Goal: Task Accomplishment & Management: Use online tool/utility

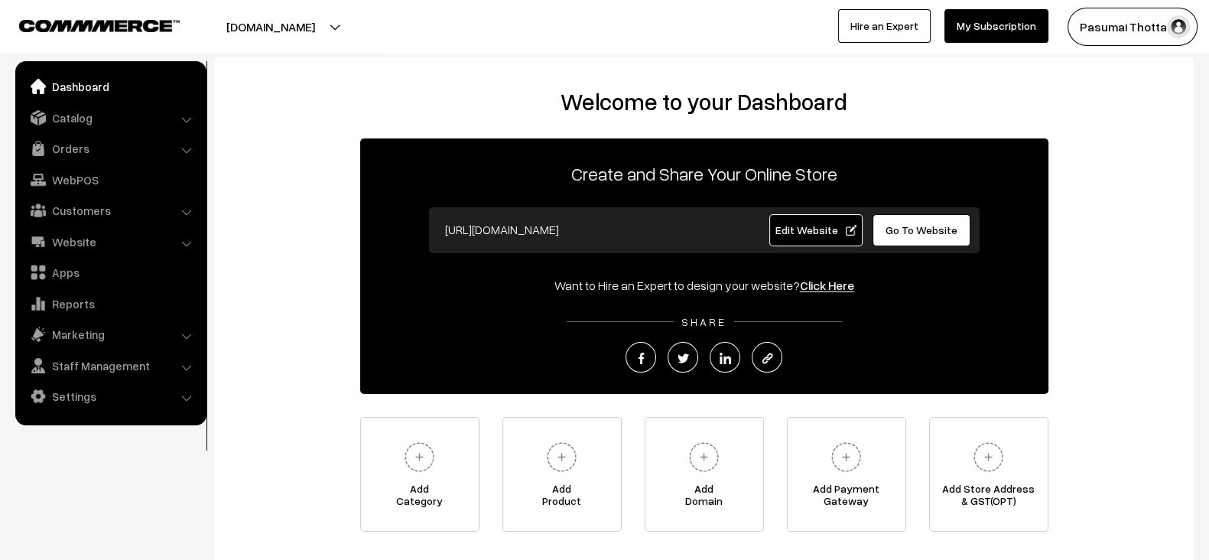
click at [375, 402] on div "Welcome to your Dashboard Create and Share Your Online Store https://pasumaitho…" at bounding box center [703, 310] width 949 height 444
click at [674, 405] on div "Welcome to your Dashboard Create and Share Your Online Store https://pasumaitho…" at bounding box center [703, 310] width 949 height 444
click at [67, 136] on link "Orders" at bounding box center [110, 149] width 182 height 28
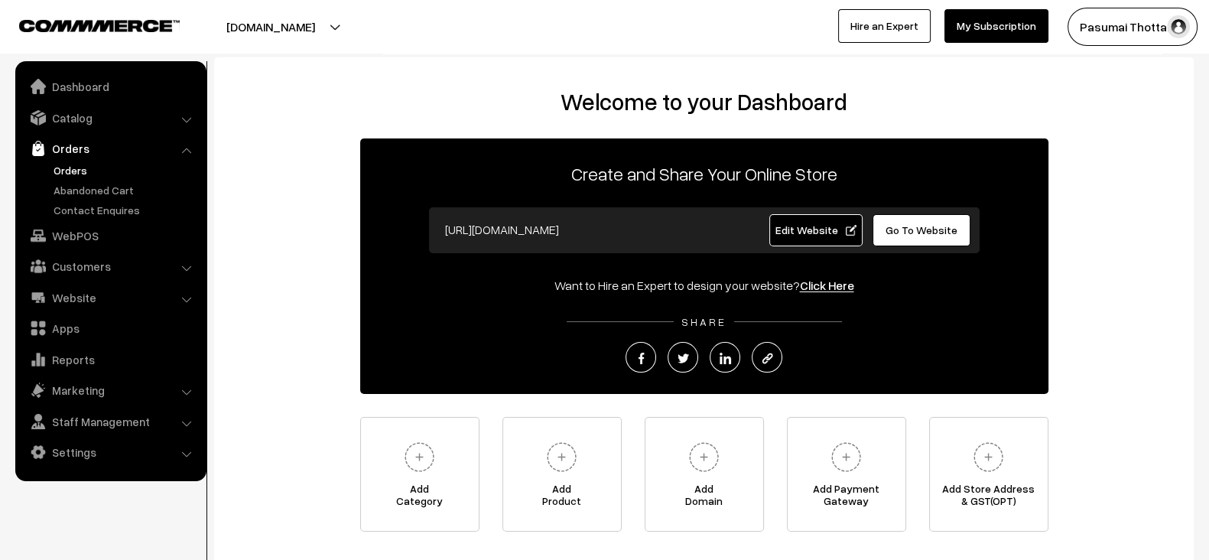
click at [70, 167] on link "Orders" at bounding box center [125, 170] width 151 height 16
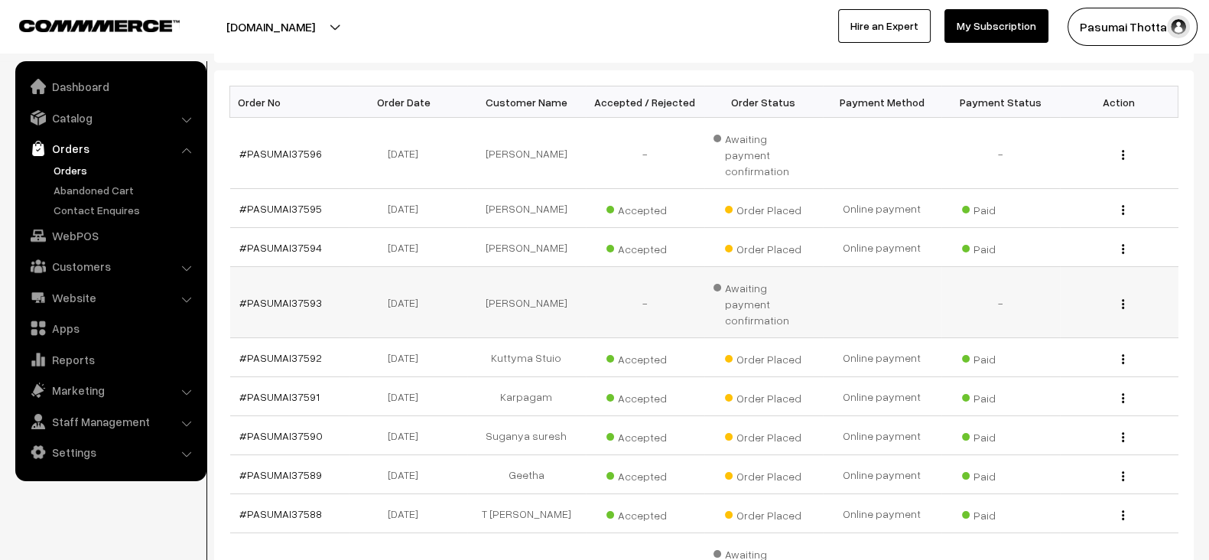
scroll to position [233, 0]
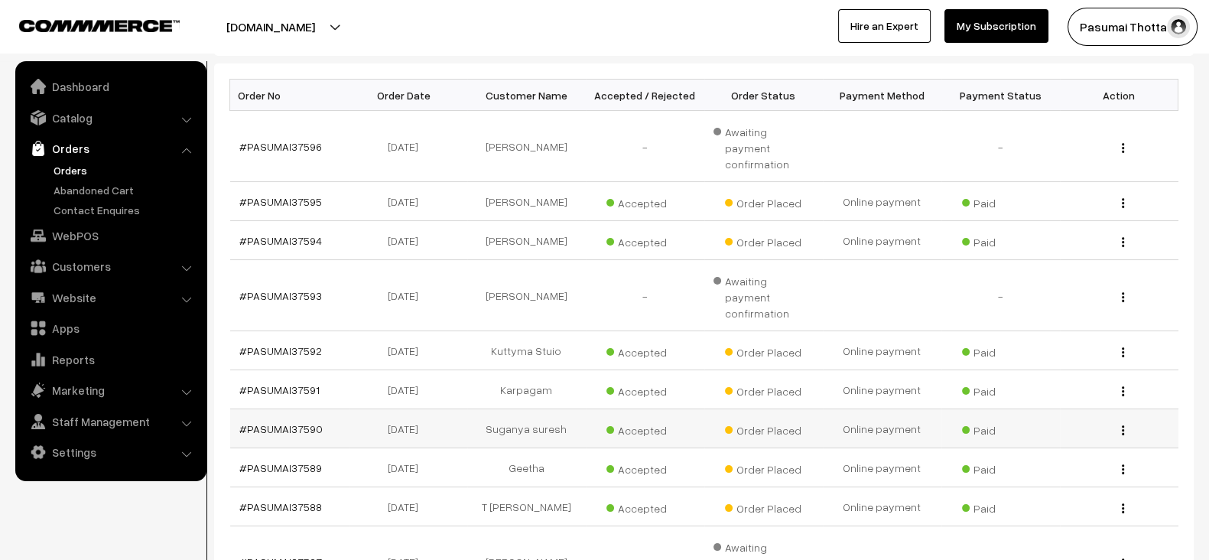
click at [512, 409] on td "Suganya suresh" at bounding box center [526, 428] width 119 height 39
copy tr "Suganya suresh"
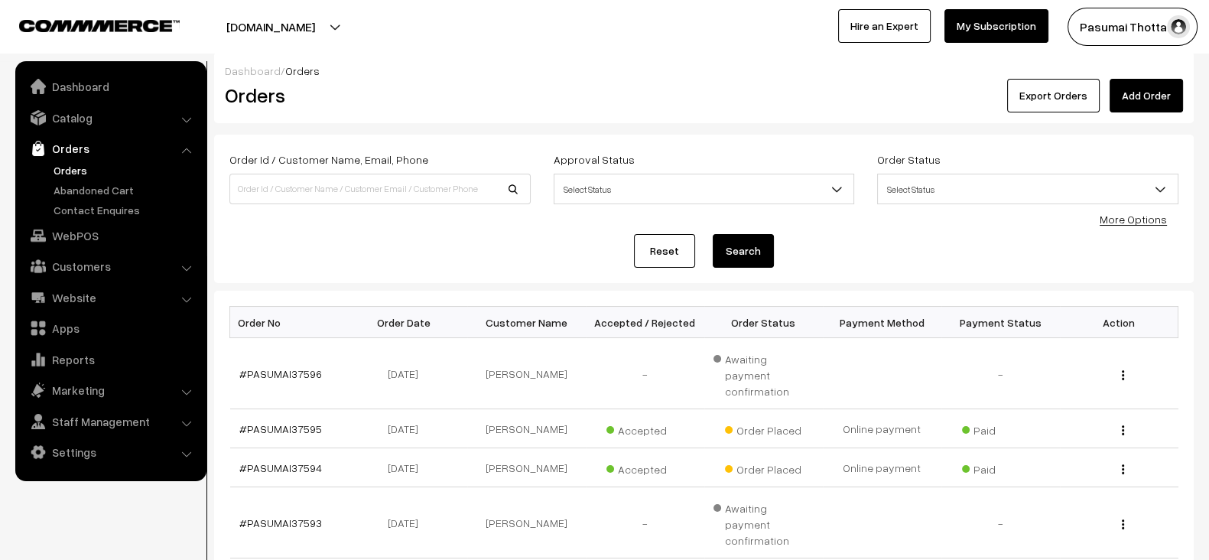
scroll to position [0, 0]
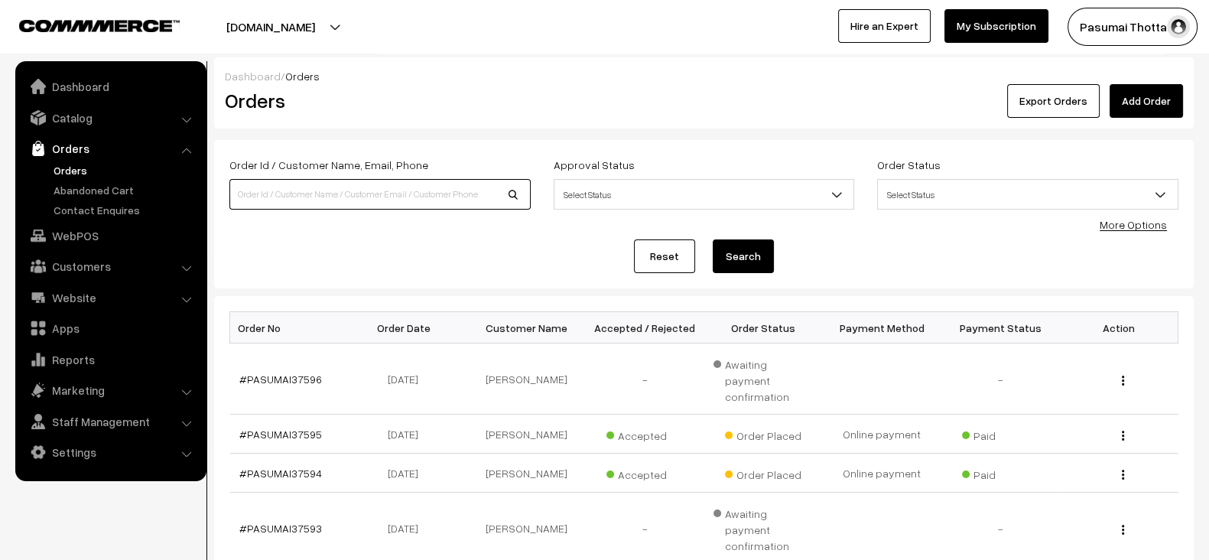
click at [394, 203] on input at bounding box center [379, 194] width 301 height 31
paste input "Suganya suresh"
type input "Suganya suresh"
click at [713, 239] on button "Search" at bounding box center [743, 256] width 61 height 34
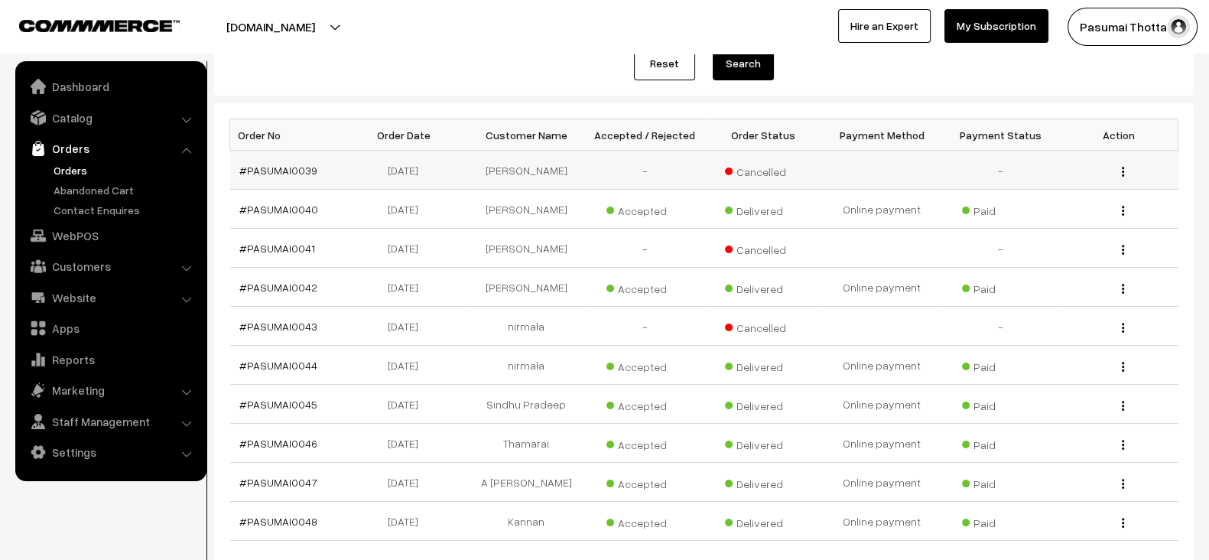
scroll to position [196, 0]
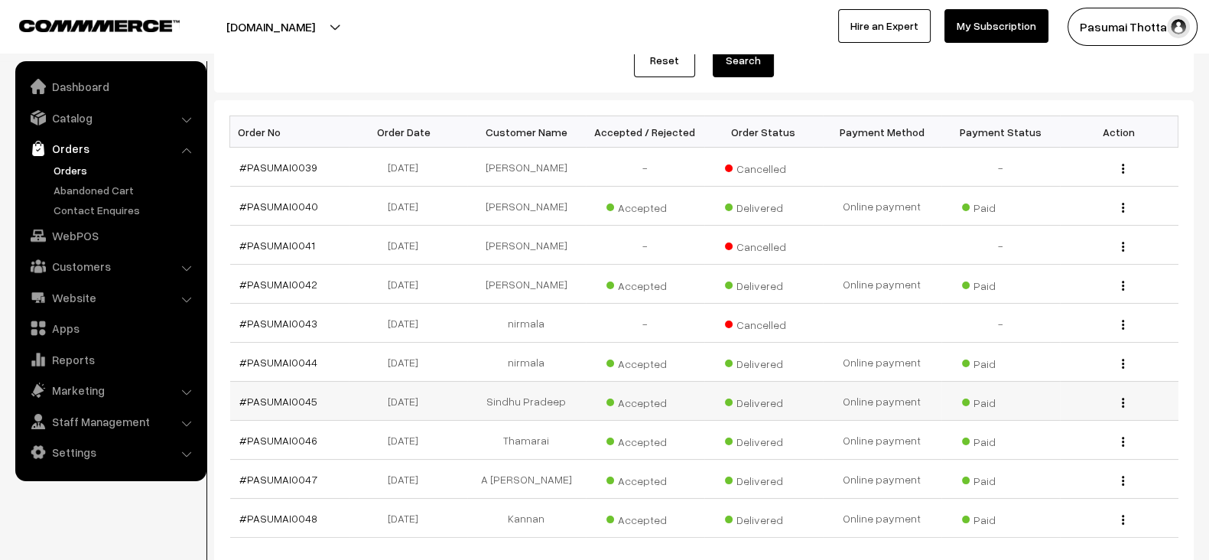
click at [513, 403] on td "Sindhu Pradeep" at bounding box center [526, 401] width 119 height 39
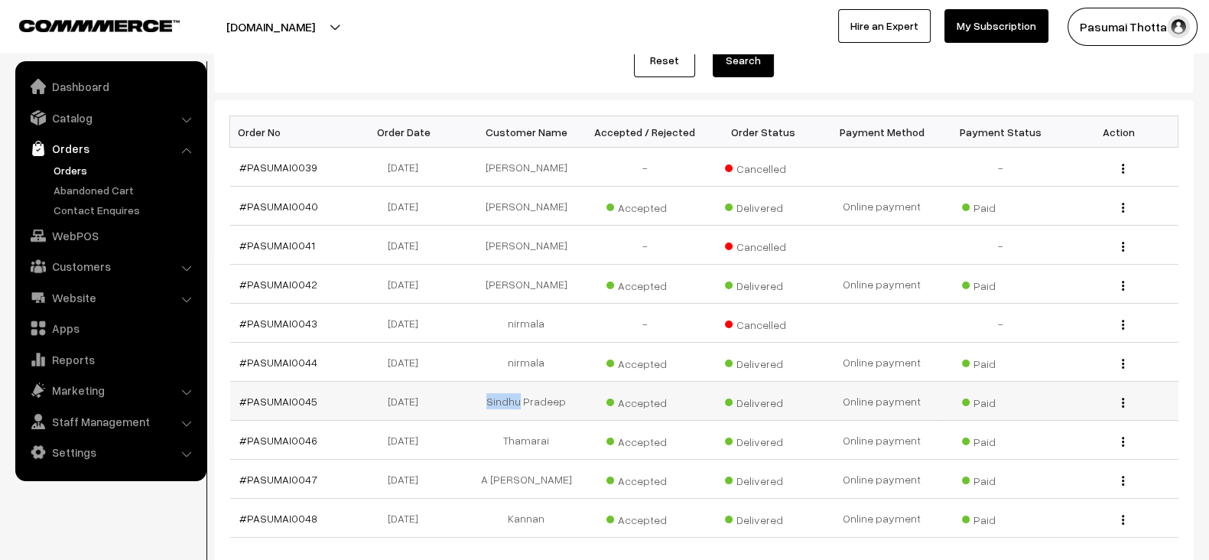
copy td "Sindhu"
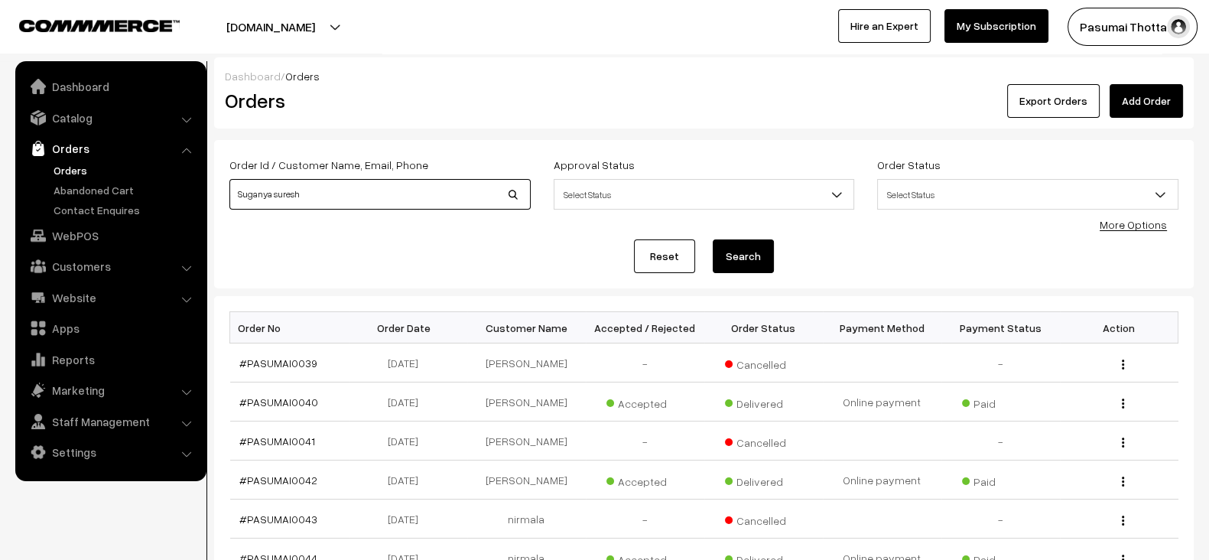
click at [360, 205] on input "Suganya suresh" at bounding box center [379, 194] width 301 height 31
paste input "indhu"
type input "Sindhu"
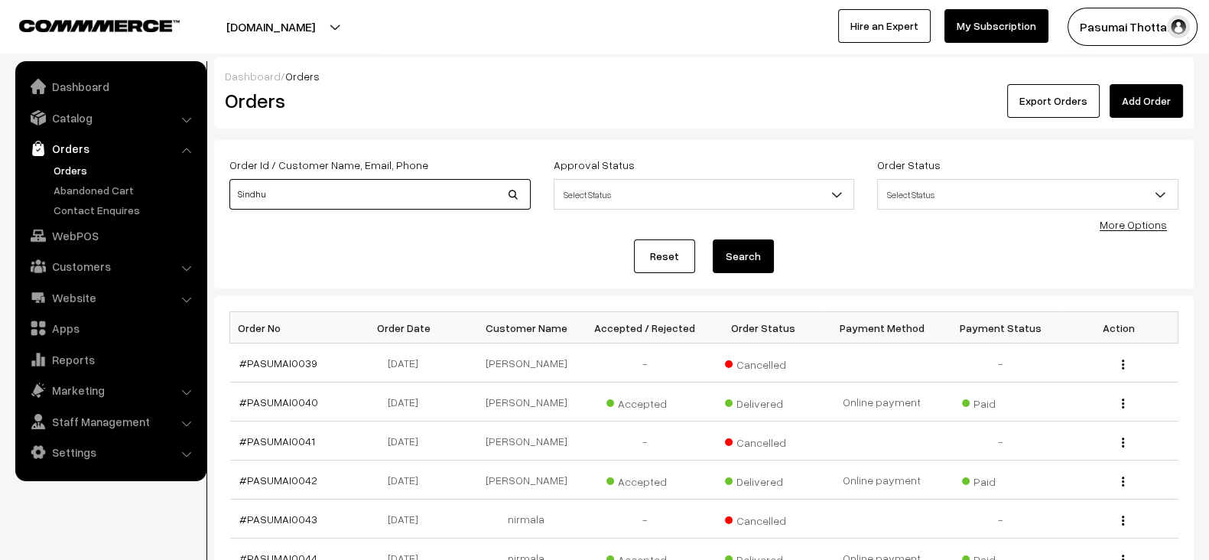
click at [713, 239] on button "Search" at bounding box center [743, 256] width 61 height 34
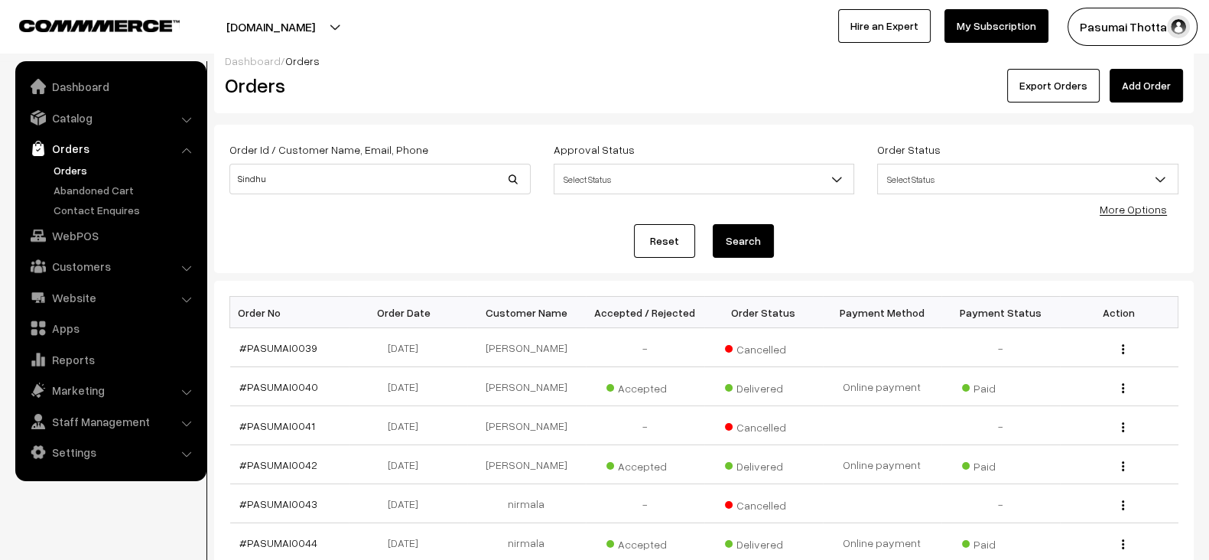
scroll to position [248, 0]
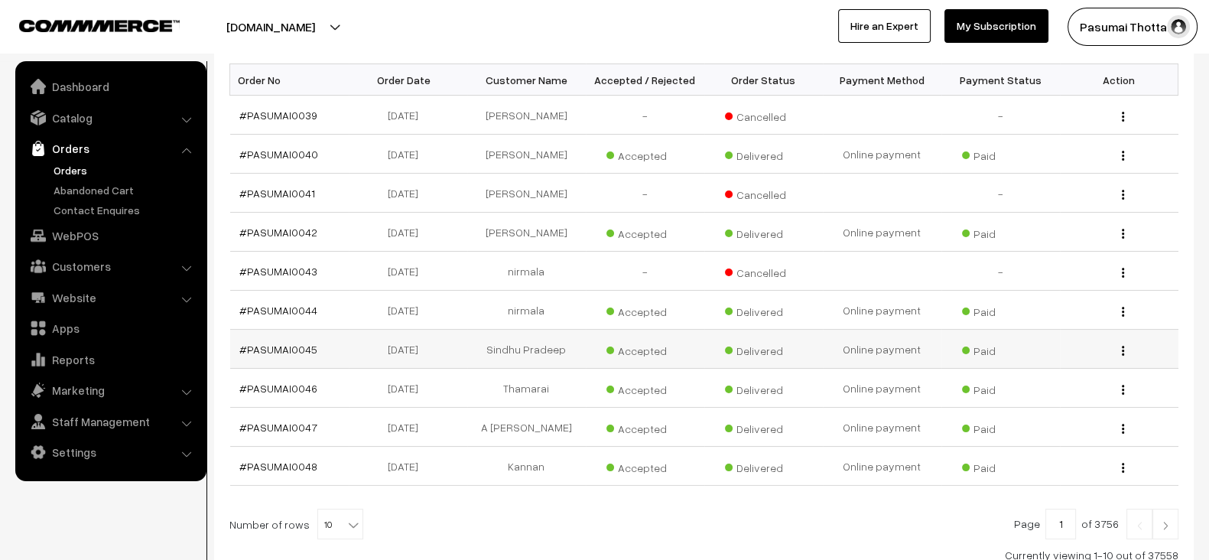
click at [507, 344] on td "Sindhu Pradeep" at bounding box center [526, 349] width 119 height 39
copy tr "Sindhu Pradeep"
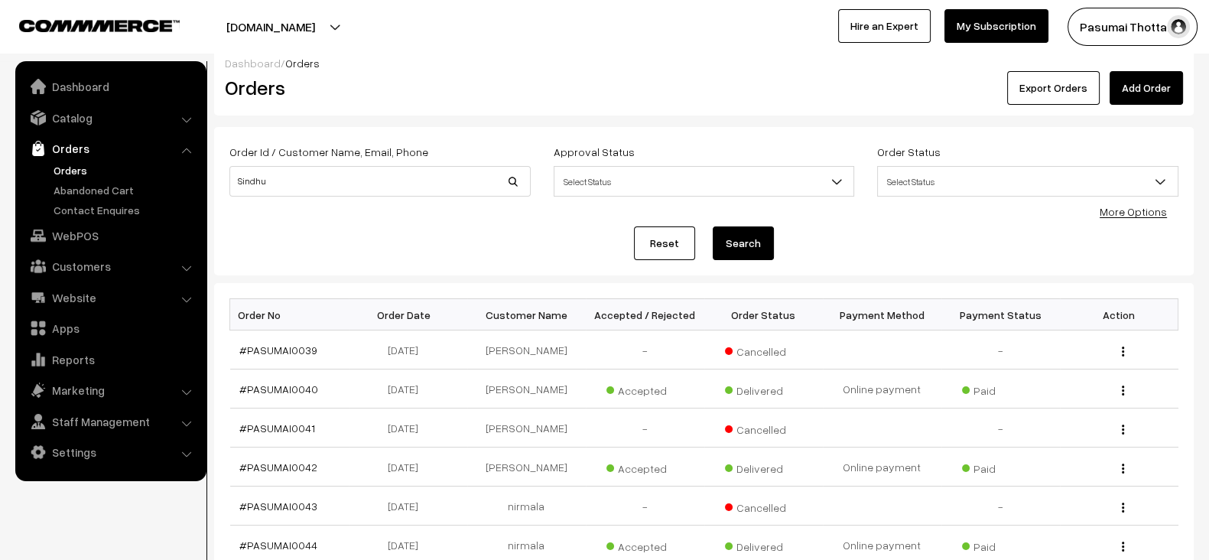
scroll to position [5, 0]
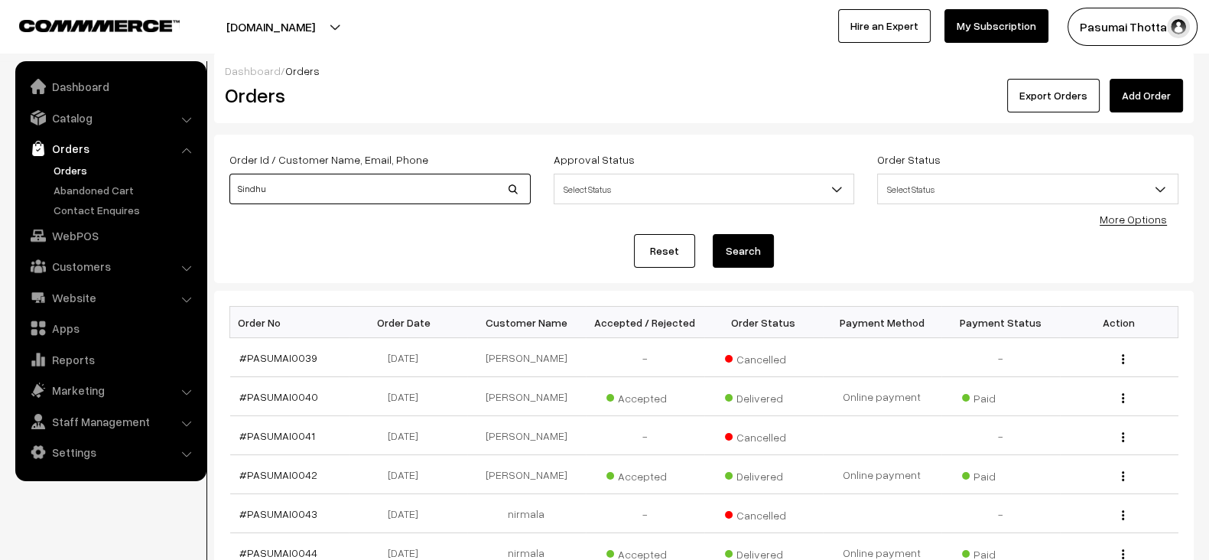
click at [363, 196] on input "Sindhu" at bounding box center [379, 189] width 301 height 31
paste input "Pradeep"
type input "Sindhu Pradeep"
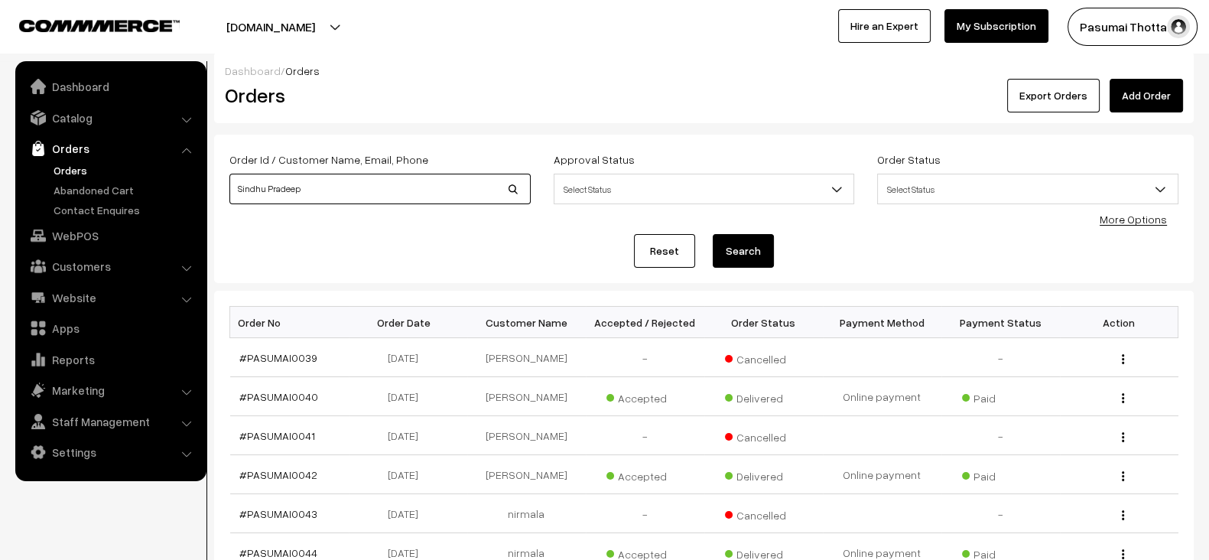
click at [713, 234] on button "Search" at bounding box center [743, 251] width 61 height 34
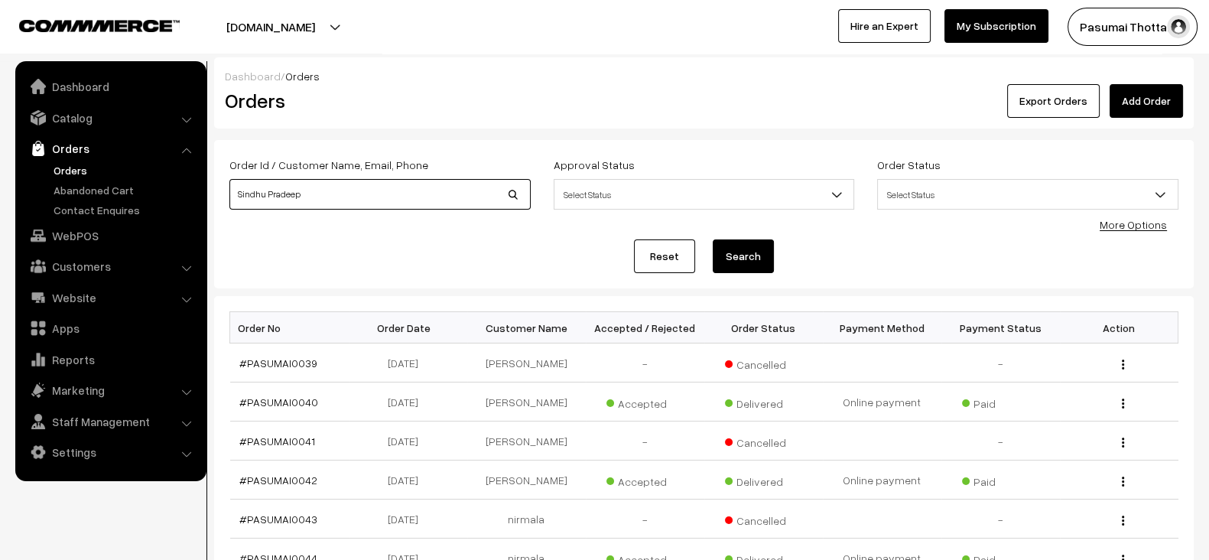
click at [350, 191] on input "Sindhu Pradeep" at bounding box center [379, 194] width 301 height 31
type input "Sindhu Pradeep"
click at [713, 239] on button "Search" at bounding box center [743, 256] width 61 height 34
click at [777, 556] on span "Delivered" at bounding box center [763, 558] width 76 height 20
click at [675, 253] on link "Reset" at bounding box center [664, 256] width 61 height 34
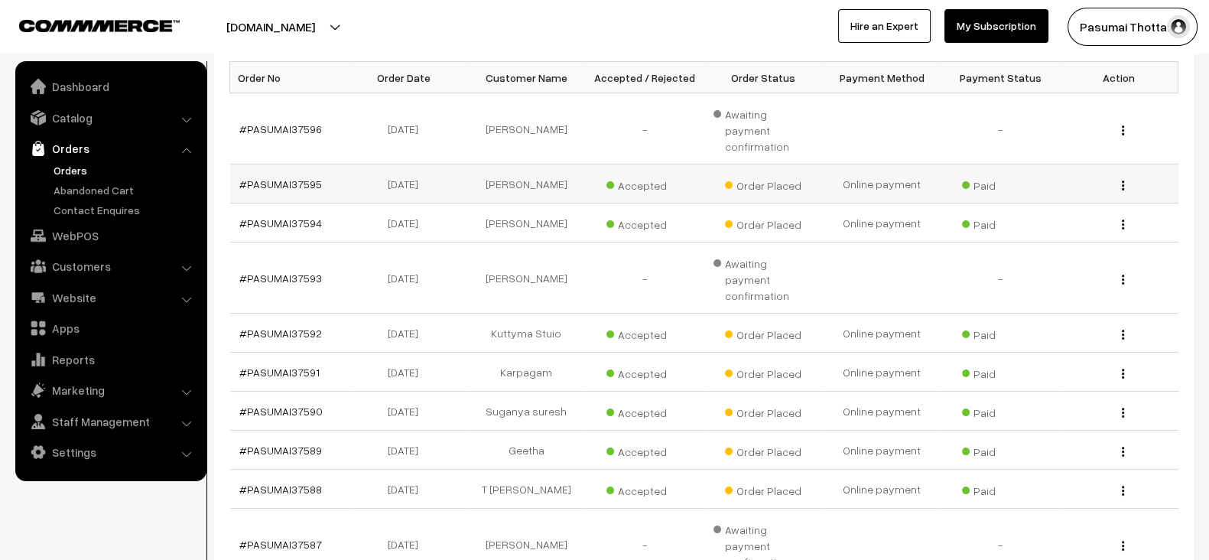
scroll to position [252, 0]
drag, startPoint x: 492, startPoint y: 376, endPoint x: 576, endPoint y: 374, distance: 84.2
click at [576, 390] on td "Suganya suresh" at bounding box center [526, 409] width 119 height 39
copy td "Suganya suresh"
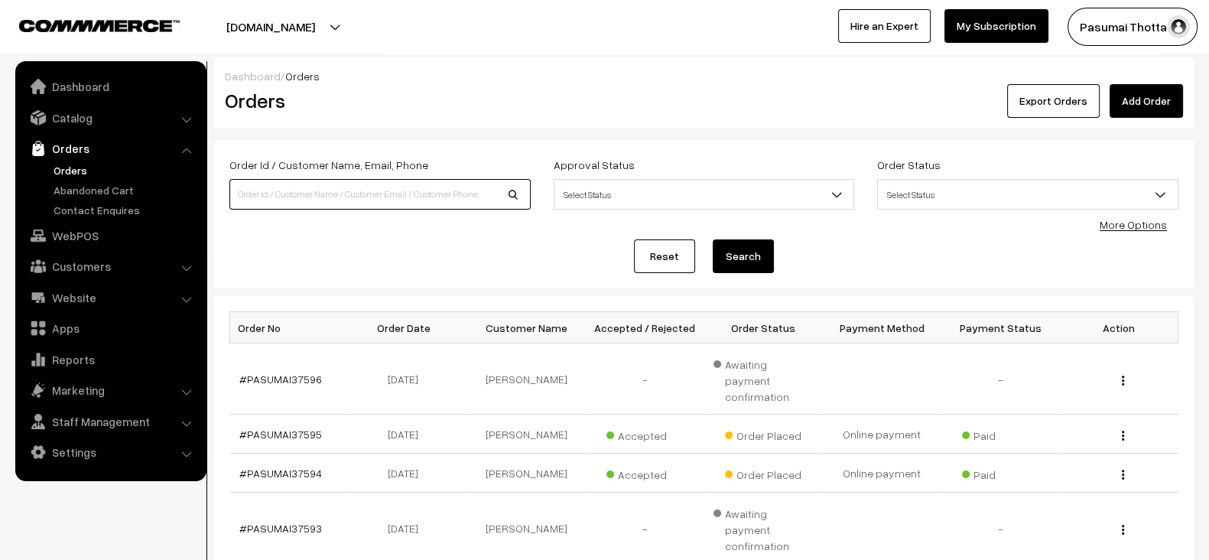
click at [411, 193] on input at bounding box center [379, 194] width 301 height 31
paste input "Suganya suresh"
type input "Suganya"
click at [713, 239] on button "Search" at bounding box center [743, 256] width 61 height 34
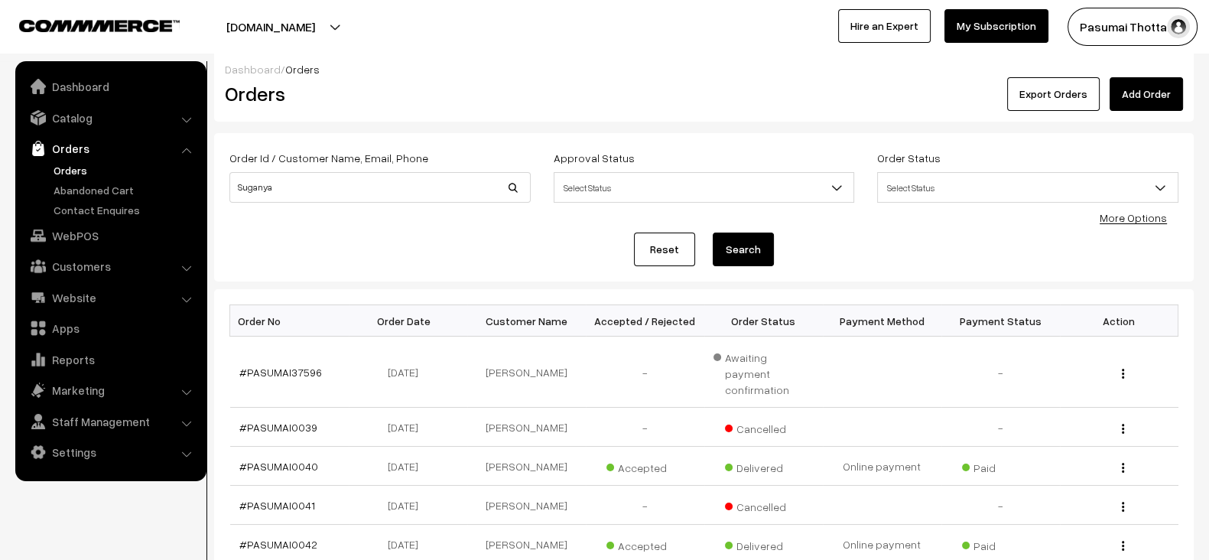
scroll to position [5, 0]
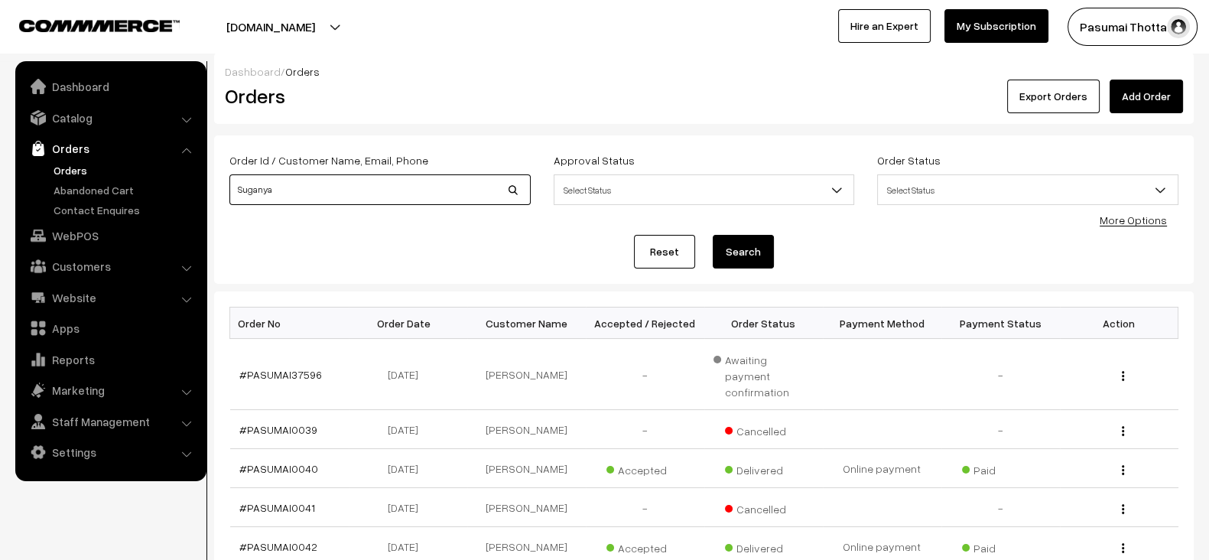
click at [366, 184] on input "Suganya" at bounding box center [379, 189] width 301 height 31
paste input "suresh"
type input "Suganya suresh"
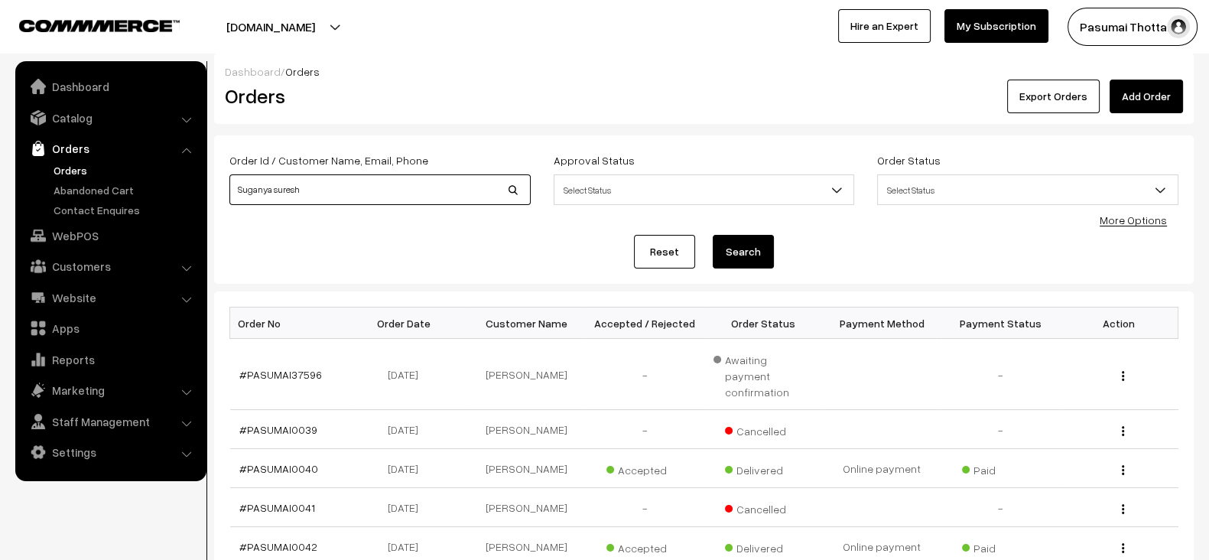
click at [713, 235] on button "Search" at bounding box center [743, 252] width 61 height 34
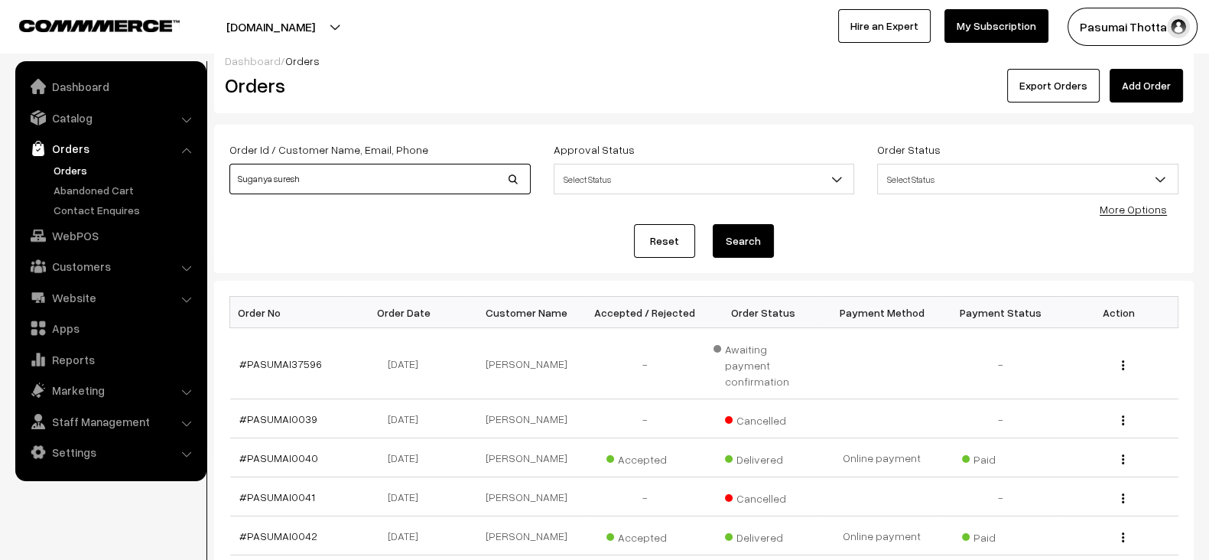
scroll to position [16, 0]
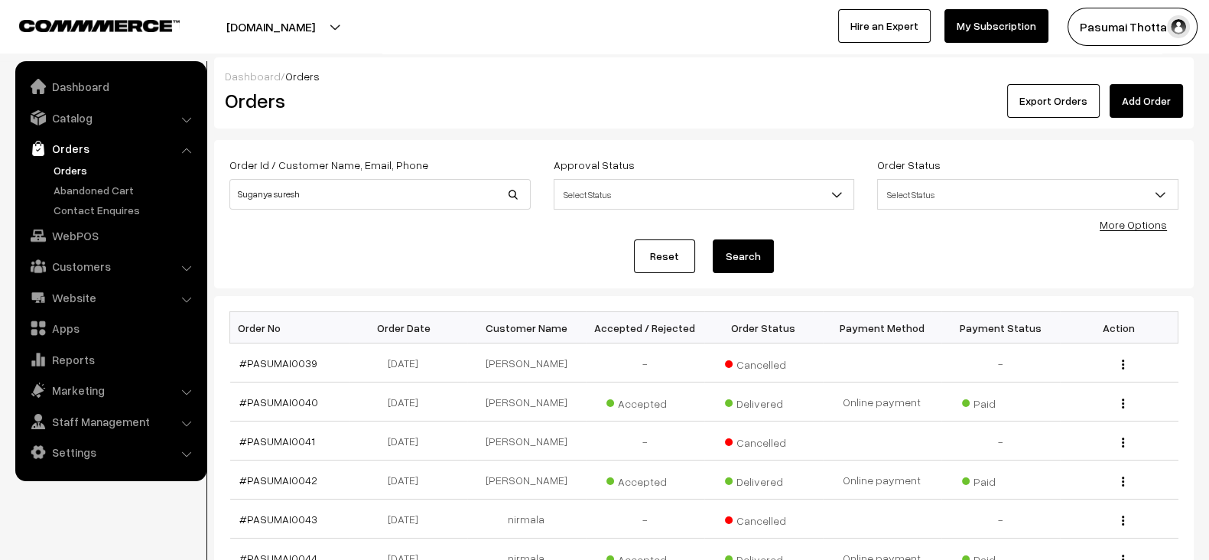
scroll to position [147, 0]
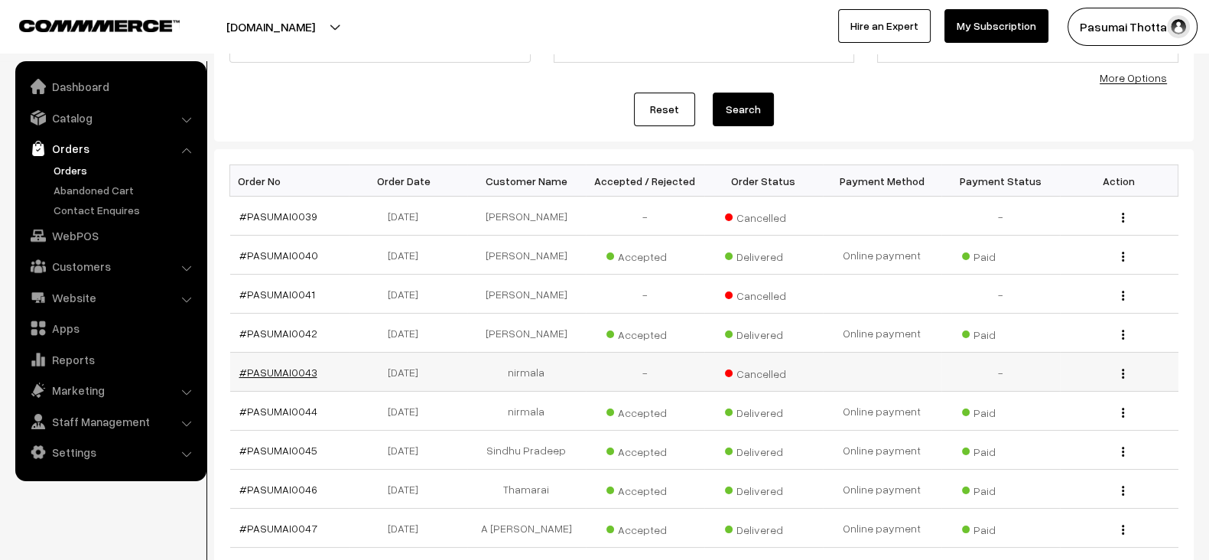
click at [299, 369] on link "#PASUMAI0043" at bounding box center [278, 372] width 78 height 13
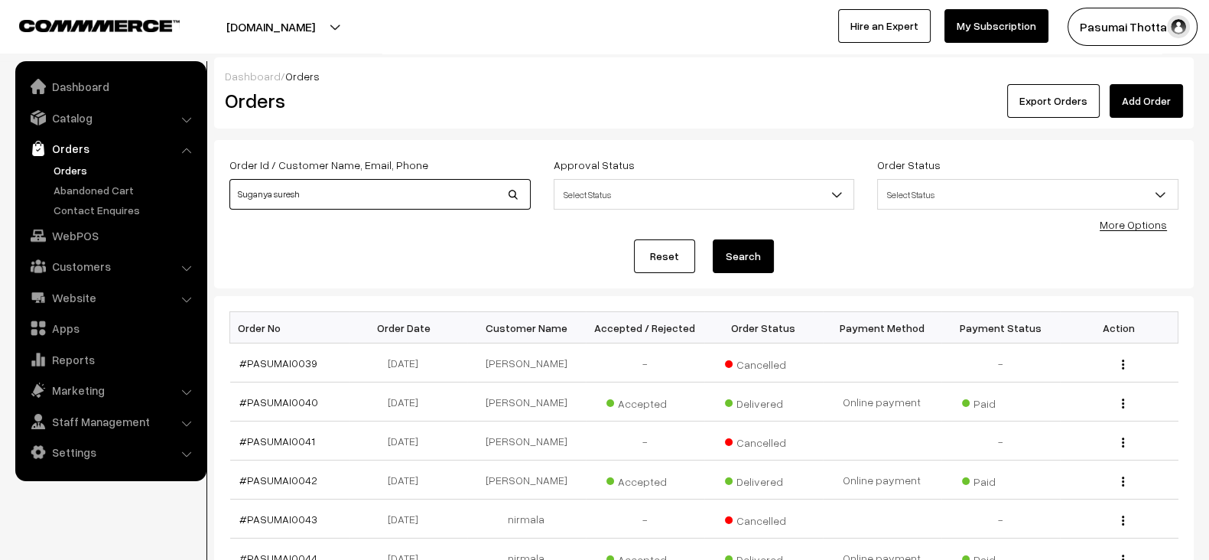
click at [358, 192] on input "Suganya suresh" at bounding box center [379, 194] width 301 height 31
paste input "9788997548"
type input "9788997548"
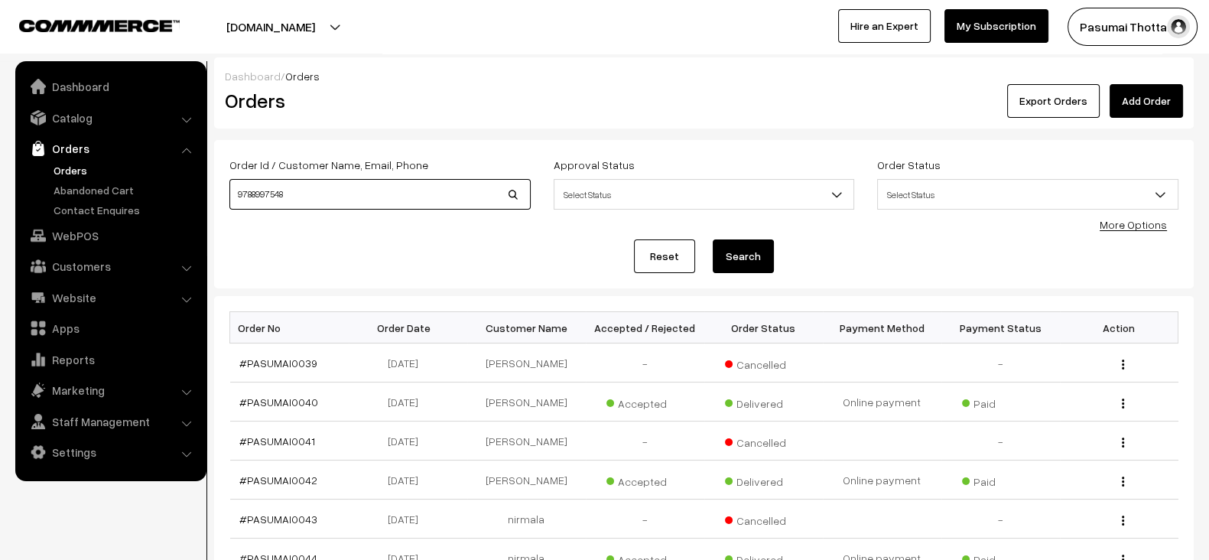
click at [713, 239] on button "Search" at bounding box center [743, 256] width 61 height 34
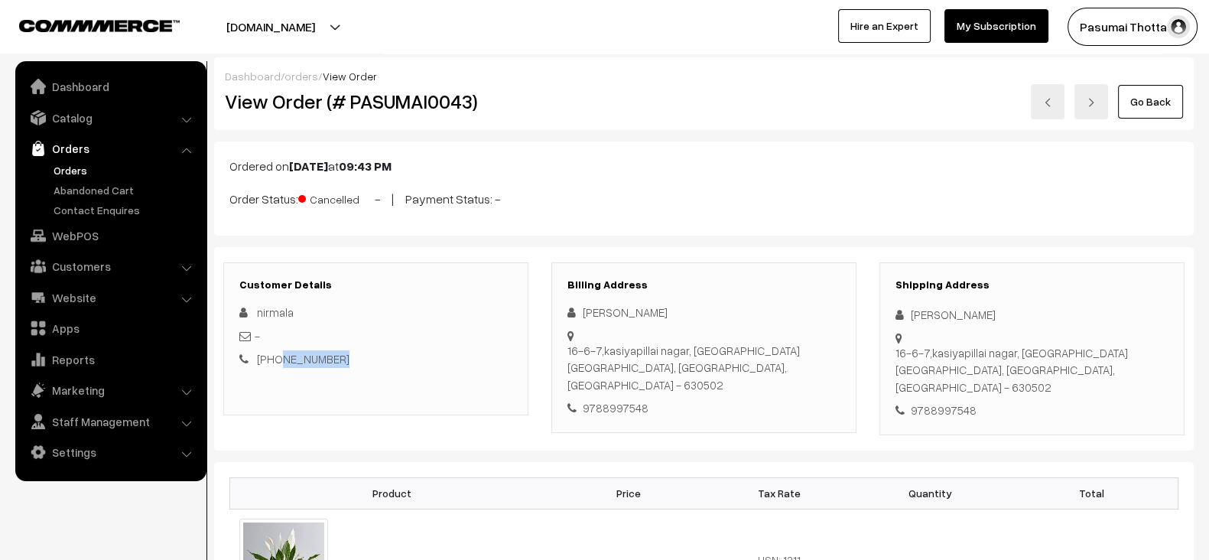
drag, startPoint x: 356, startPoint y: 363, endPoint x: 277, endPoint y: 360, distance: 79.6
click at [277, 360] on div "+91 9788997548" at bounding box center [375, 359] width 273 height 18
copy link "9788997548"
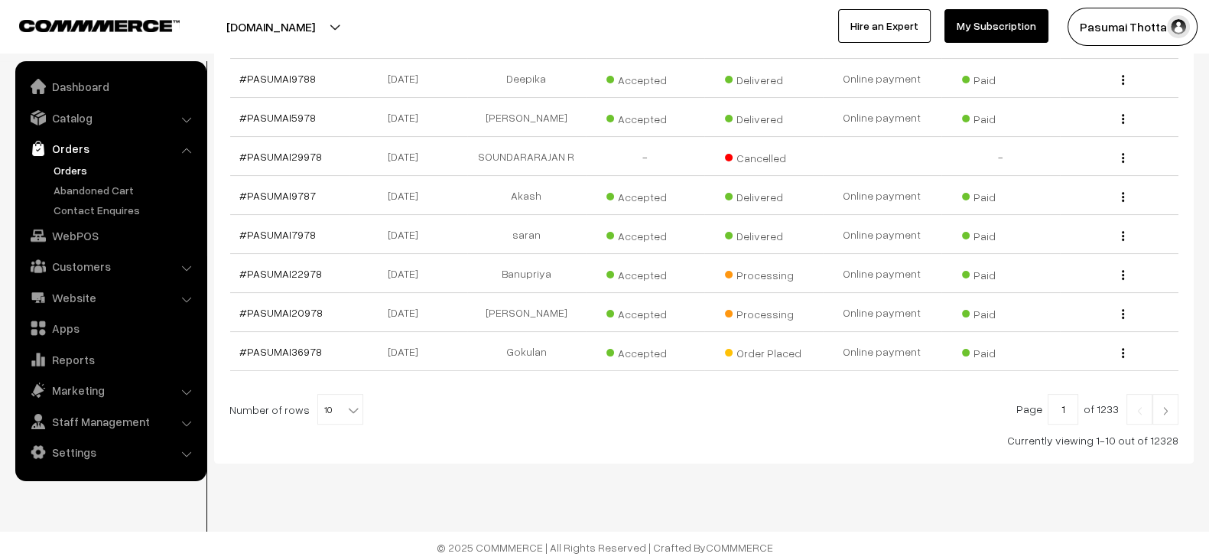
scroll to position [363, 0]
click at [346, 402] on b at bounding box center [353, 409] width 15 height 15
select select "40"
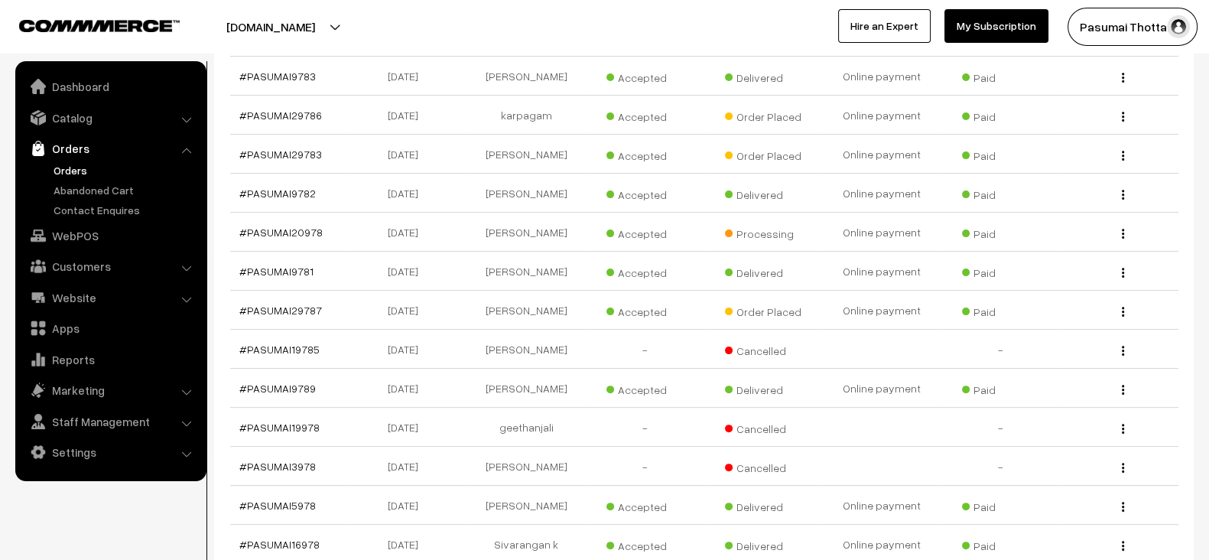
scroll to position [522, 0]
drag, startPoint x: 498, startPoint y: 265, endPoint x: 566, endPoint y: 262, distance: 68.2
click at [566, 262] on td "[PERSON_NAME]" at bounding box center [526, 270] width 119 height 39
copy td "[PERSON_NAME]"
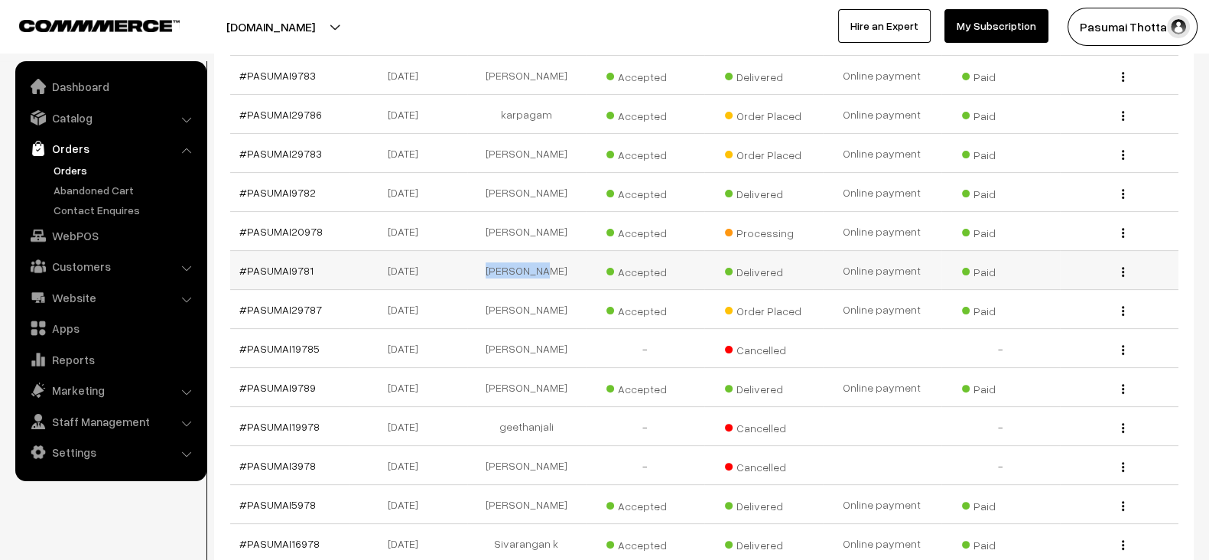
scroll to position [0, 0]
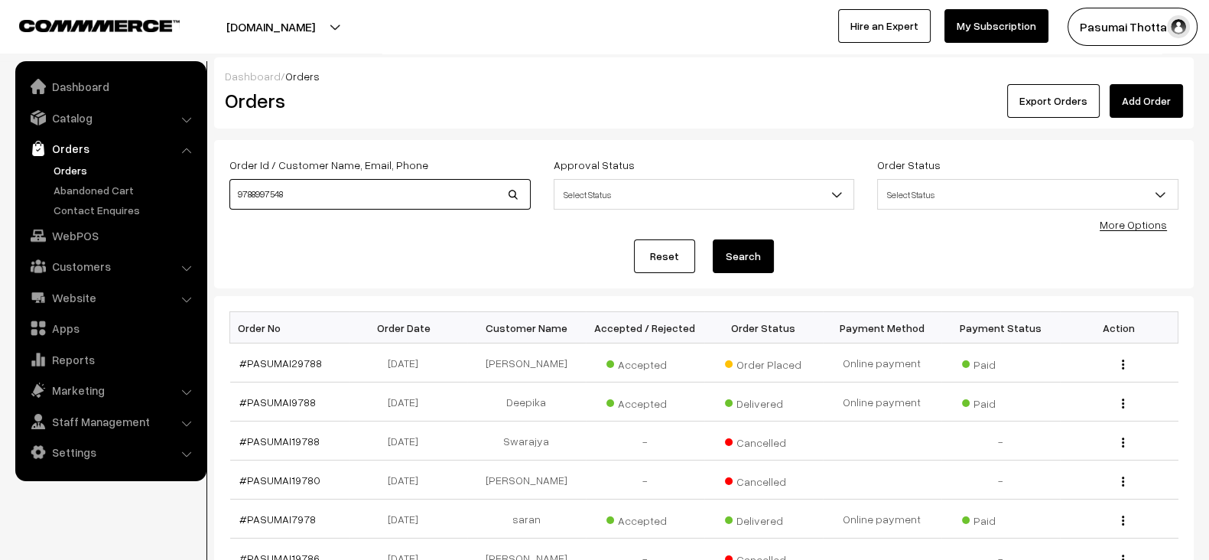
click at [356, 181] on input "9788997548" at bounding box center [379, 194] width 301 height 31
paste input "[PERSON_NAME]"
type input "[PERSON_NAME]"
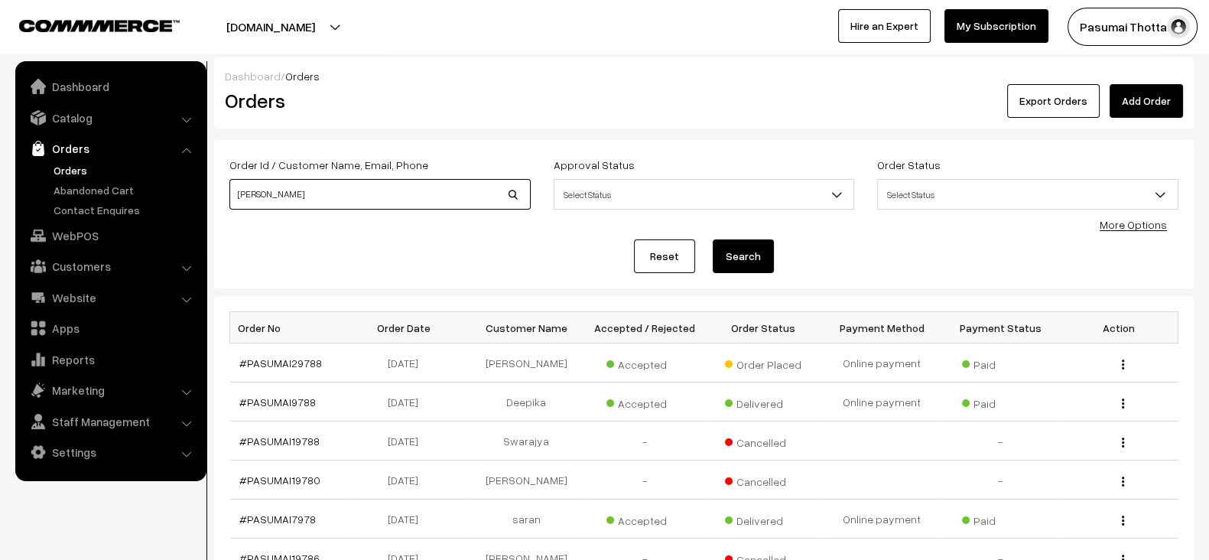
click at [713, 239] on button "Search" at bounding box center [743, 256] width 61 height 34
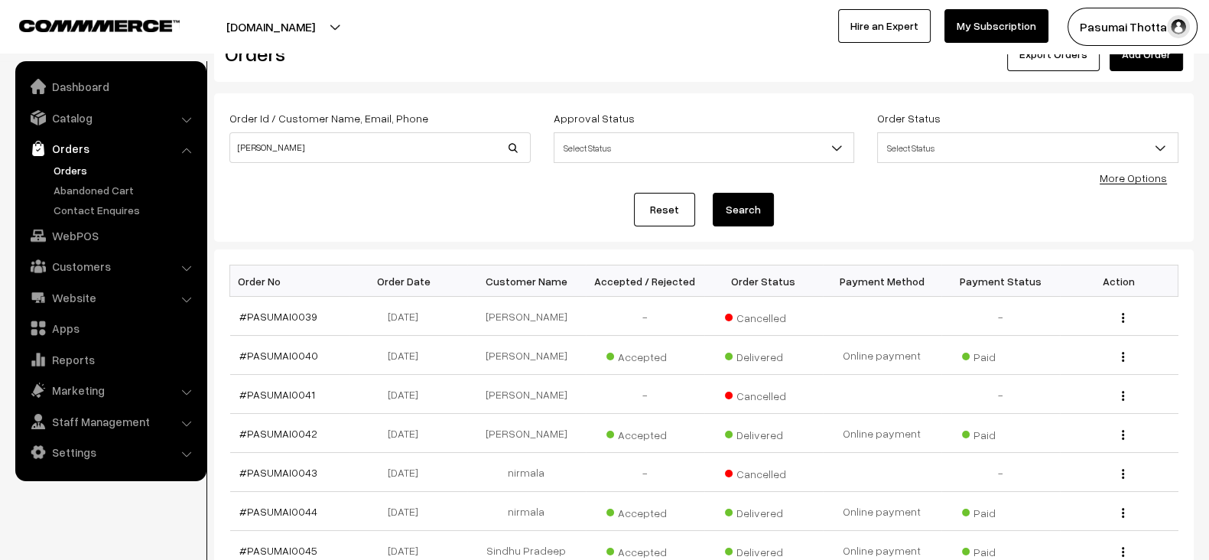
scroll to position [51, 0]
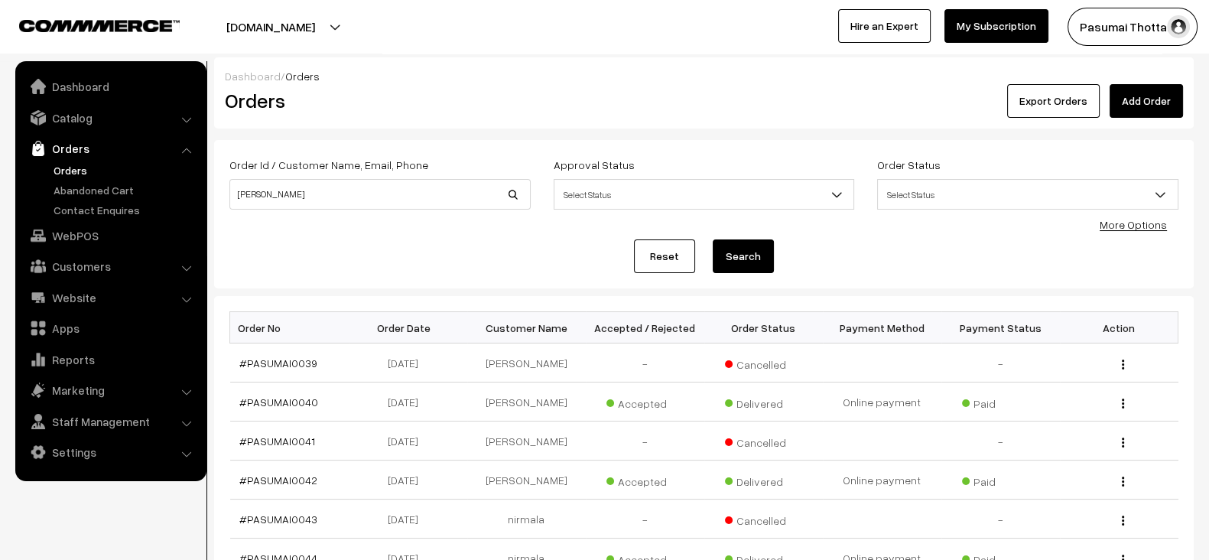
click at [760, 265] on button "Search" at bounding box center [743, 256] width 61 height 34
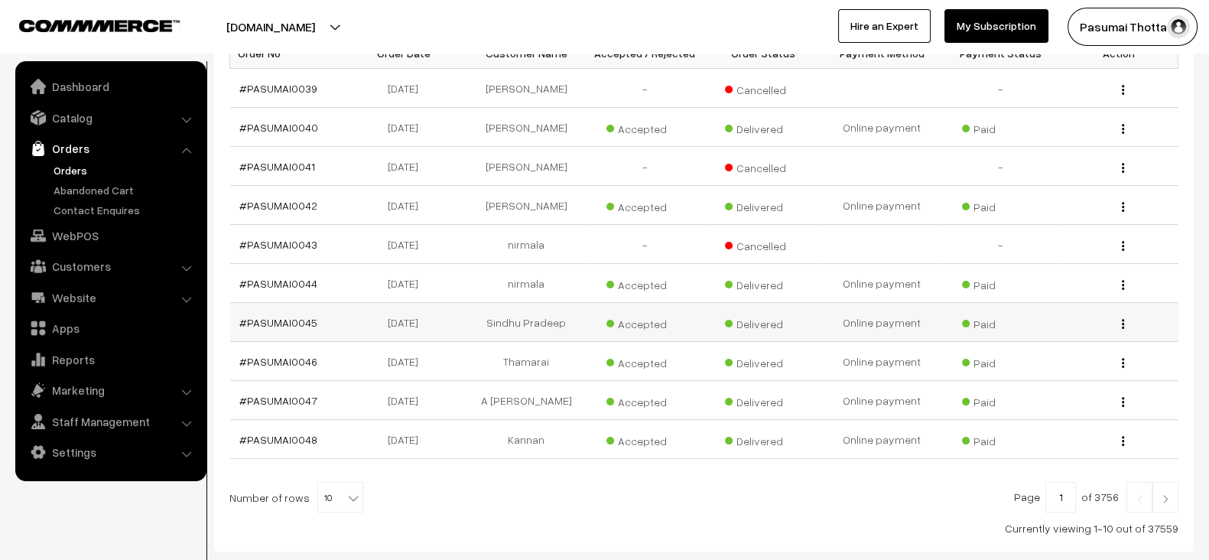
scroll to position [363, 0]
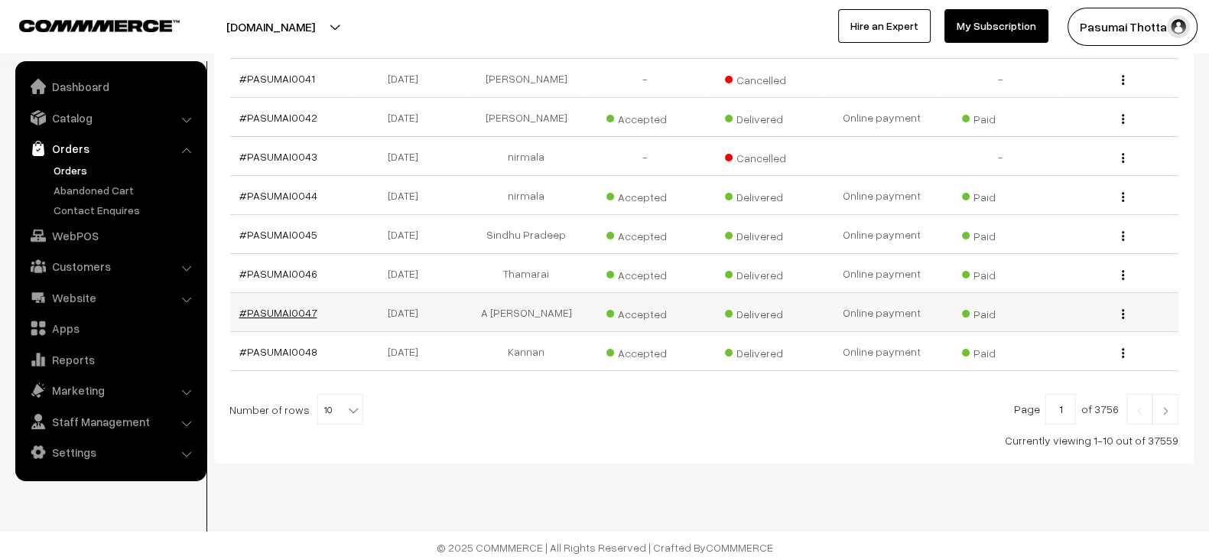
click at [285, 310] on link "#PASUMAI0047" at bounding box center [278, 312] width 78 height 13
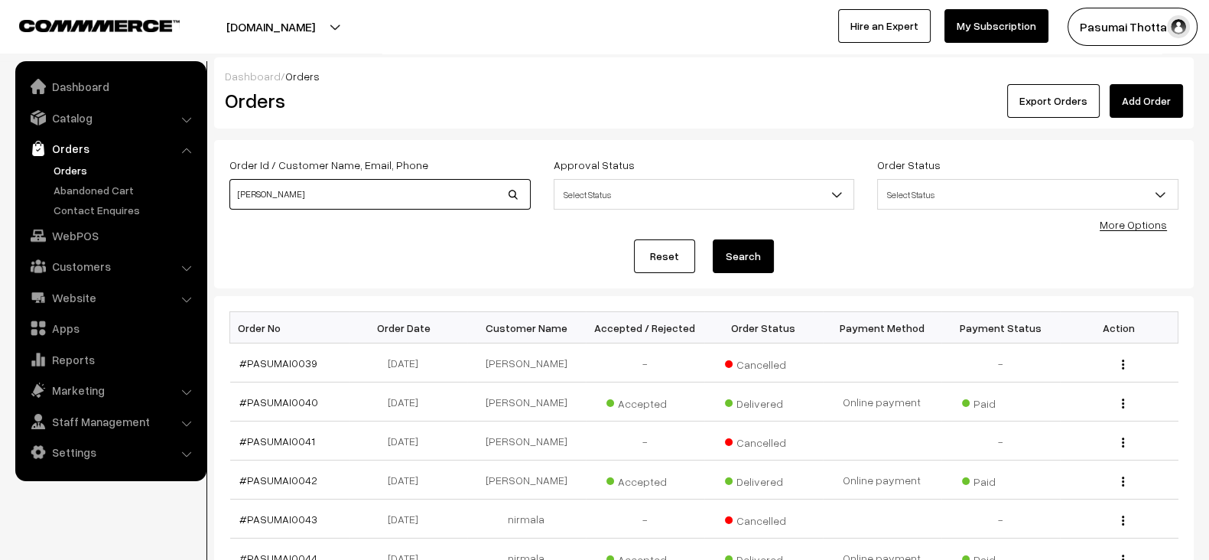
click at [377, 197] on input "[PERSON_NAME]" at bounding box center [379, 194] width 301 height 31
paste input "[PERSON_NAME]"
type input "[PERSON_NAME]"
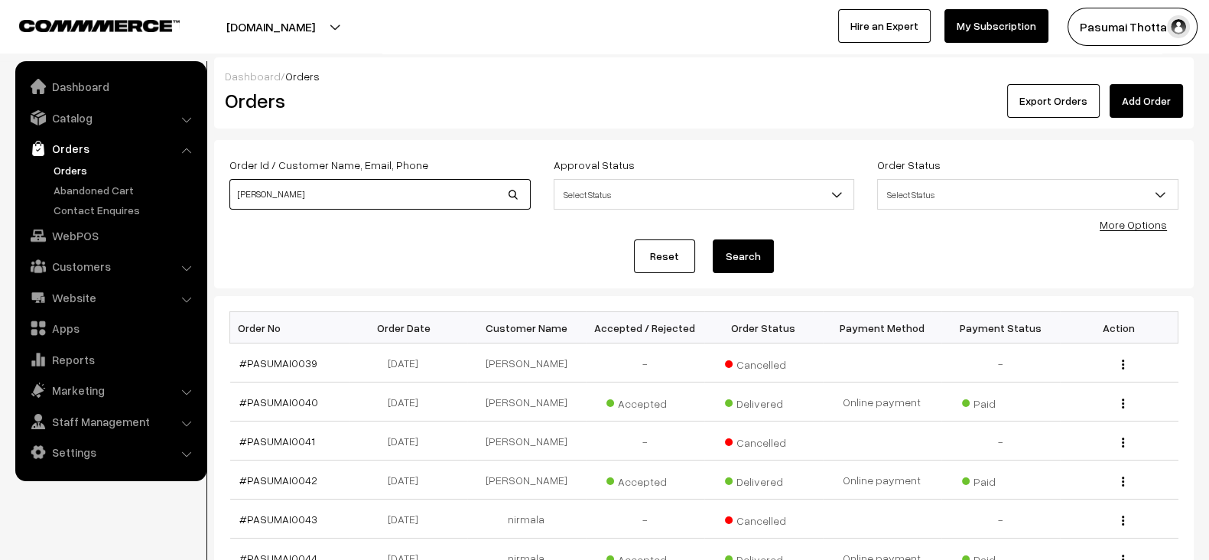
click at [713, 239] on button "Search" at bounding box center [743, 256] width 61 height 34
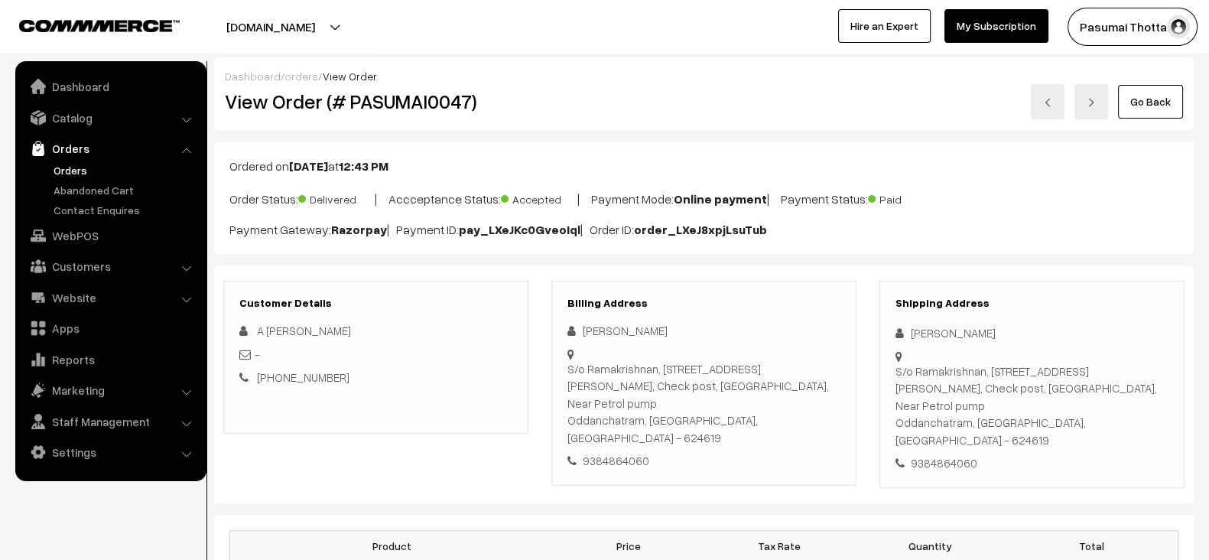
click at [311, 330] on span "A [PERSON_NAME]" at bounding box center [304, 331] width 94 height 14
drag, startPoint x: 0, startPoint y: 0, endPoint x: 311, endPoint y: 330, distance: 453.0
click at [311, 330] on span "A [PERSON_NAME]" at bounding box center [304, 331] width 94 height 14
copy span "[PERSON_NAME]"
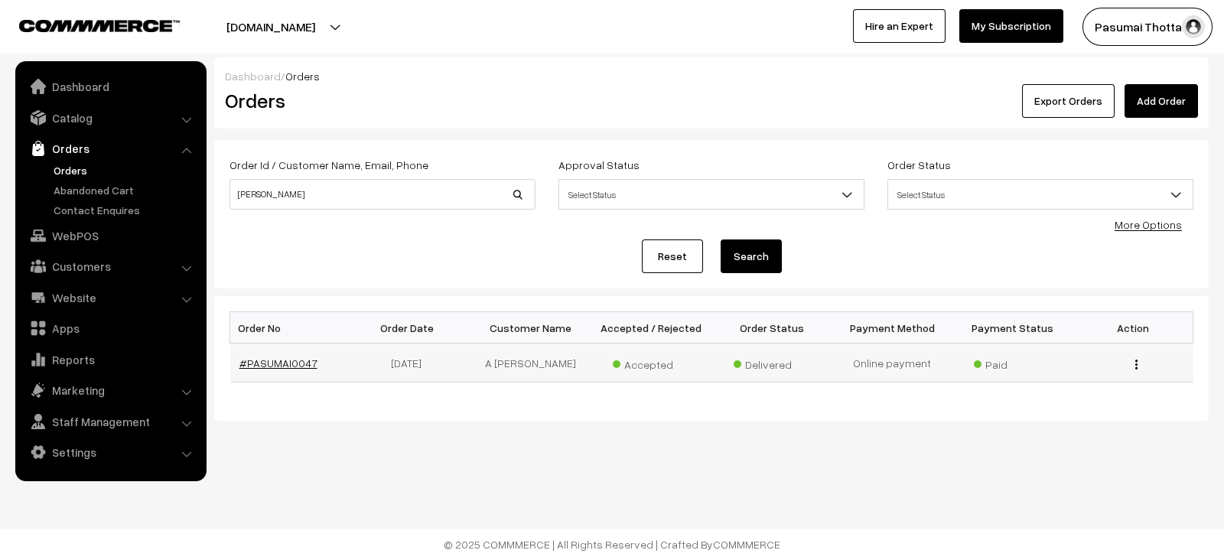
click at [305, 358] on link "#PASUMAI0047" at bounding box center [278, 362] width 78 height 13
click at [399, 200] on input "[PERSON_NAME]" at bounding box center [382, 194] width 306 height 31
click at [399, 200] on input "venkatesulu" at bounding box center [382, 194] width 306 height 31
paste input "8008852535"
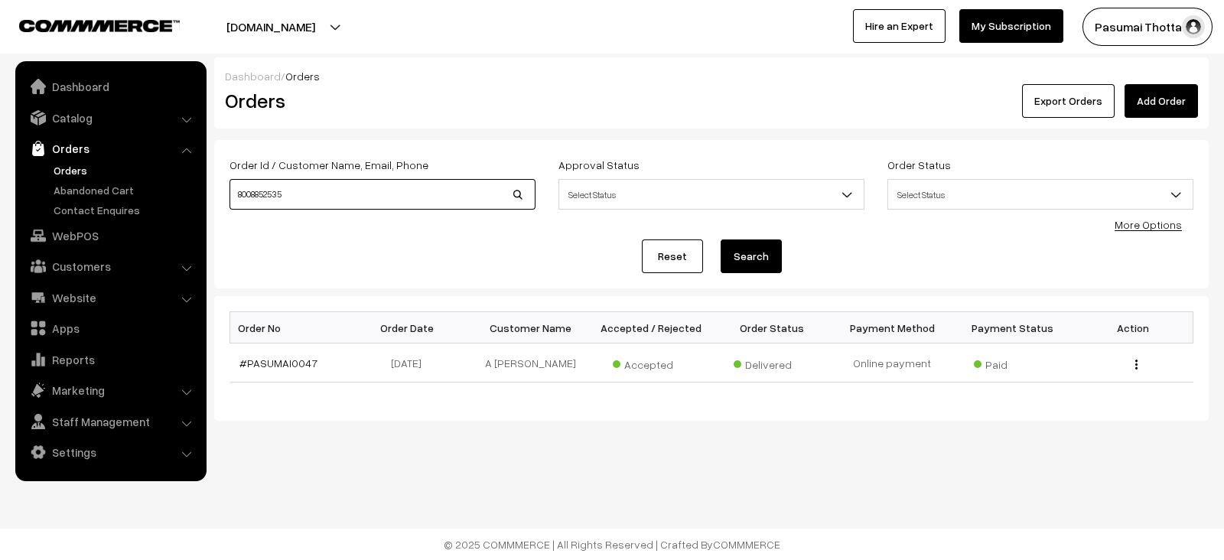
type input "8008852535"
click at [721, 239] on button "Search" at bounding box center [751, 256] width 61 height 34
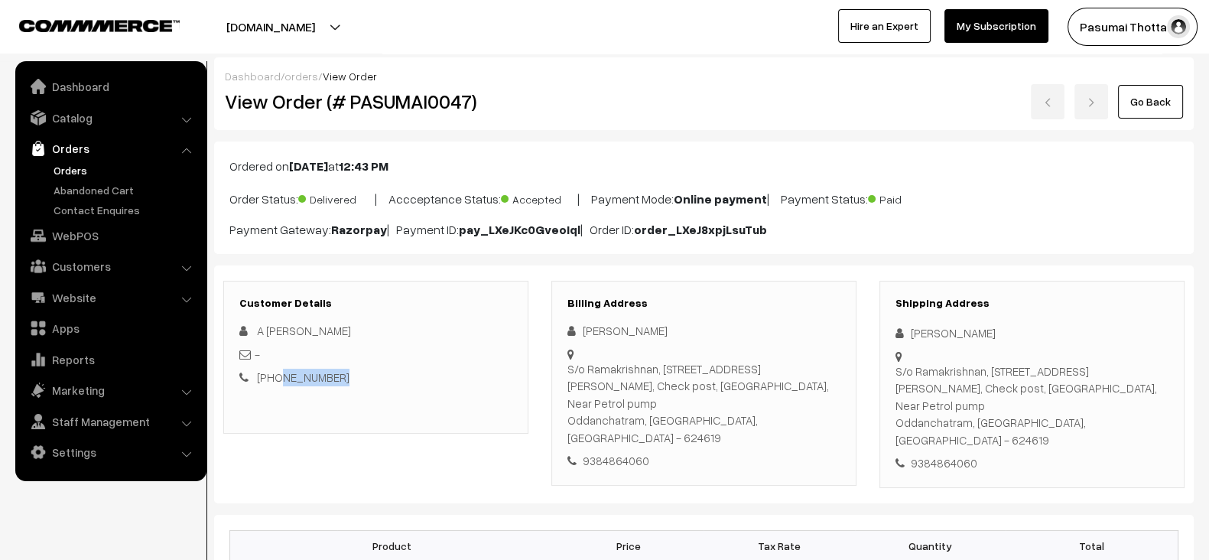
click at [278, 378] on div "[PHONE_NUMBER]" at bounding box center [375, 378] width 273 height 18
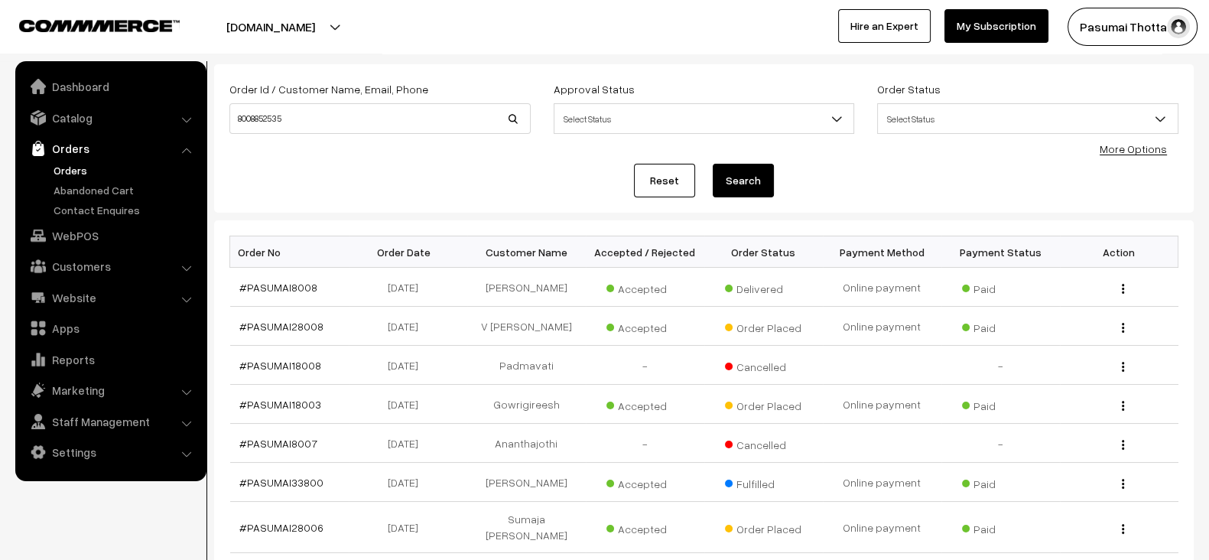
scroll to position [77, 0]
